Goal: Navigation & Orientation: Find specific page/section

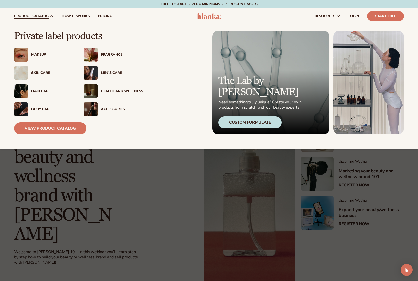
click at [124, 91] on div "Health And Wellness" at bounding box center [122, 91] width 42 height 4
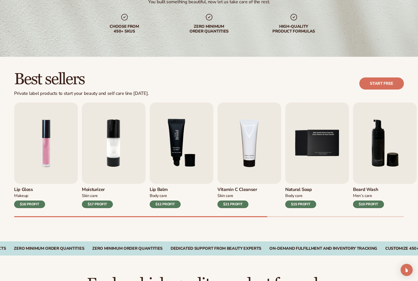
scroll to position [81, 0]
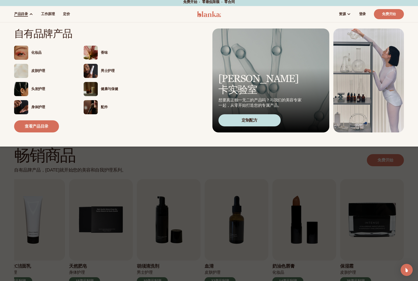
scroll to position [3, 0]
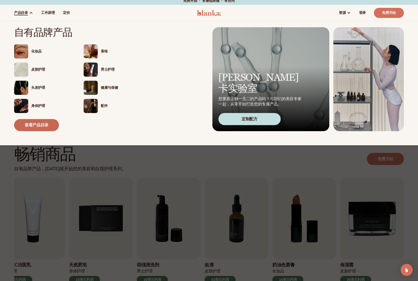
click at [37, 126] on font "查看产品目录" at bounding box center [37, 125] width 24 height 6
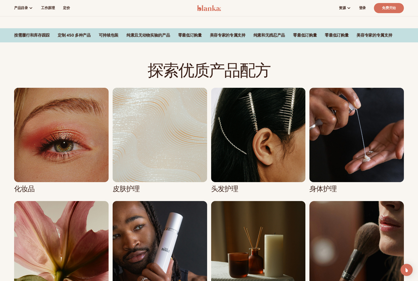
scroll to position [259, 0]
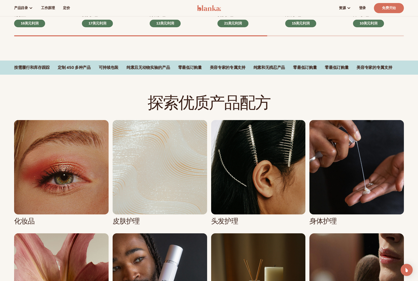
click at [77, 68] on font "定制 450 多种产品" at bounding box center [74, 68] width 33 height 6
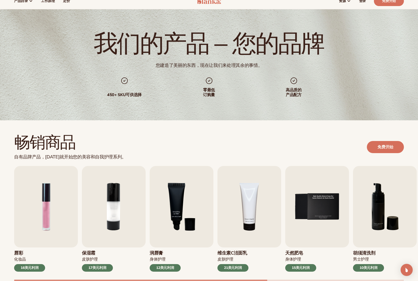
scroll to position [0, 0]
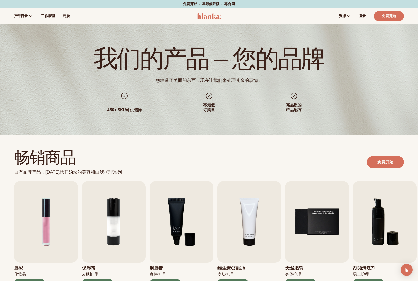
click at [125, 108] on font "450+ SKU" at bounding box center [116, 110] width 19 height 6
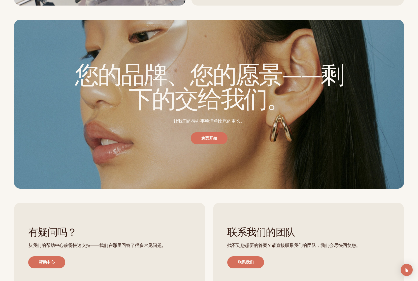
scroll to position [1050, 0]
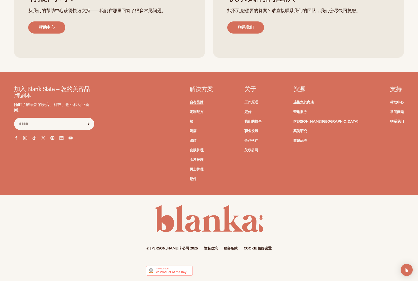
click at [204, 102] on font "自有品牌" at bounding box center [197, 102] width 14 height 5
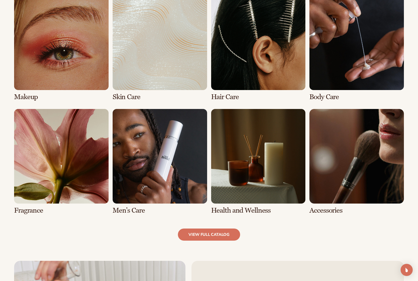
scroll to position [404, 0]
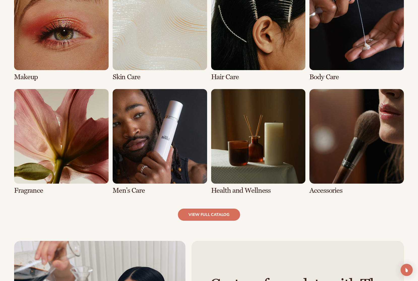
click at [80, 146] on link "5 / 8" at bounding box center [61, 141] width 95 height 105
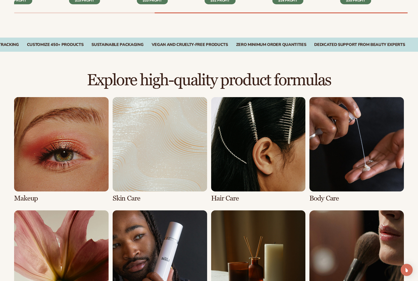
scroll to position [303, 0]
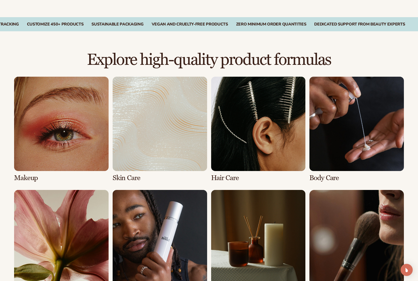
click at [366, 159] on link "4 / 8" at bounding box center [357, 129] width 95 height 105
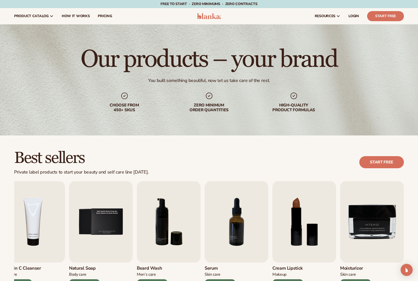
scroll to position [0, 0]
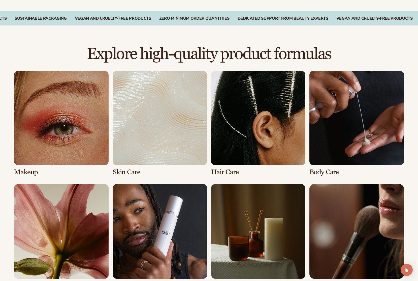
click at [374, 163] on link "4 / 8" at bounding box center [357, 123] width 95 height 105
